Goal: Navigation & Orientation: Go to known website

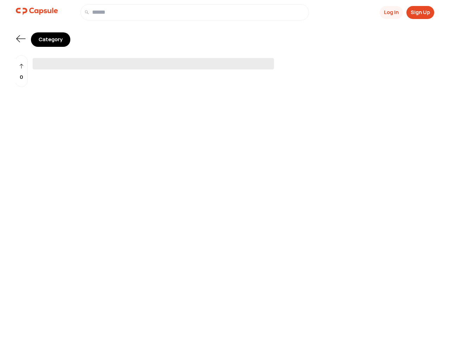
click at [225, 61] on span "‌" at bounding box center [153, 63] width 241 height 11
click at [391, 12] on button "Log In" at bounding box center [391, 12] width 23 height 13
click at [420, 12] on button "Sign Up" at bounding box center [421, 12] width 28 height 13
click at [21, 39] on icon at bounding box center [21, 38] width 9 height 7
click at [21, 71] on div "0" at bounding box center [21, 71] width 13 height 32
